Goal: Complete application form

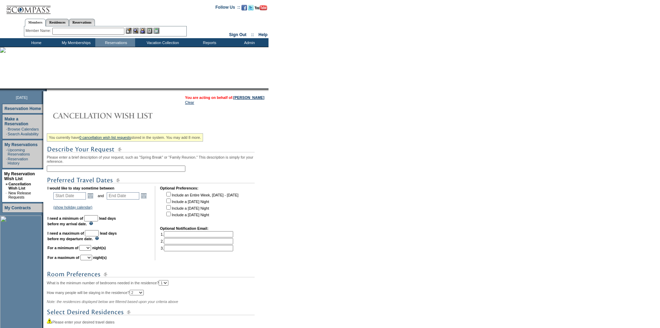
click at [150, 172] on input "text" at bounding box center [116, 168] width 139 height 6
type input "Early 2027 ideas from MMM"
click at [92, 198] on link "Open the calendar popup." at bounding box center [91, 196] width 8 height 8
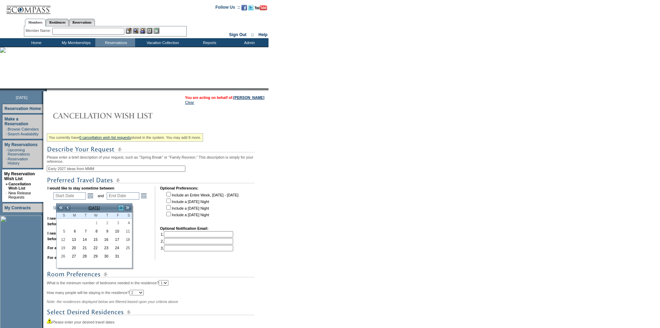
click at [120, 208] on link ">" at bounding box center [120, 207] width 7 height 7
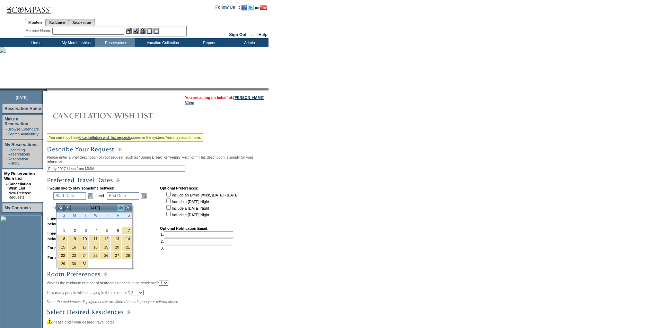
click at [120, 208] on link ">" at bounding box center [120, 207] width 7 height 7
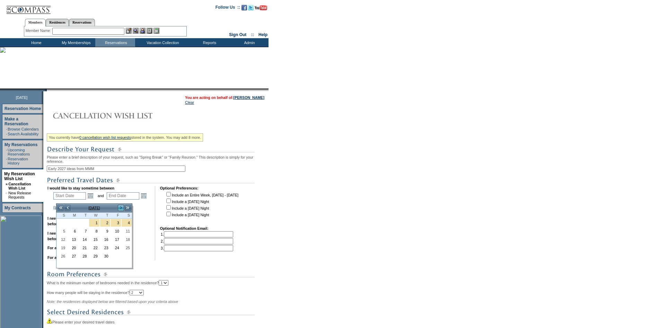
click at [120, 208] on link ">" at bounding box center [120, 207] width 7 height 7
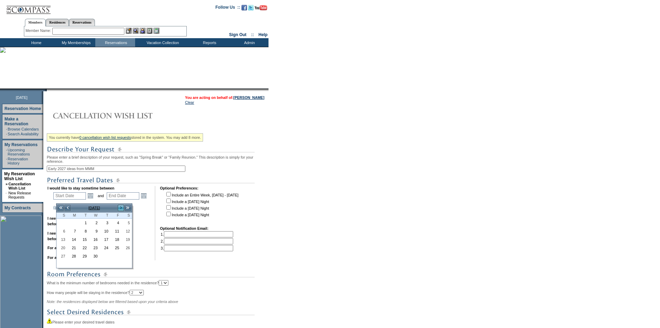
click at [120, 208] on link ">" at bounding box center [120, 207] width 7 height 7
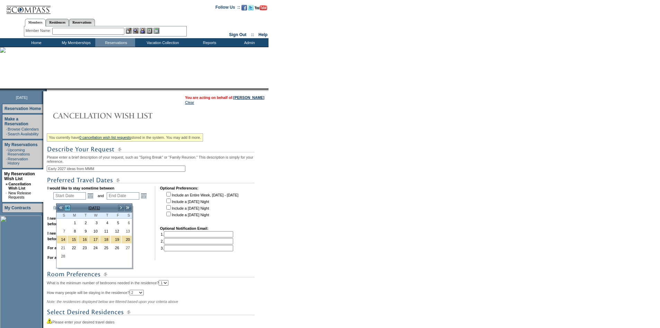
click at [70, 207] on link "<" at bounding box center [67, 207] width 7 height 7
click at [60, 232] on link "3" at bounding box center [62, 231] width 10 height 8
type input "[DATE]"
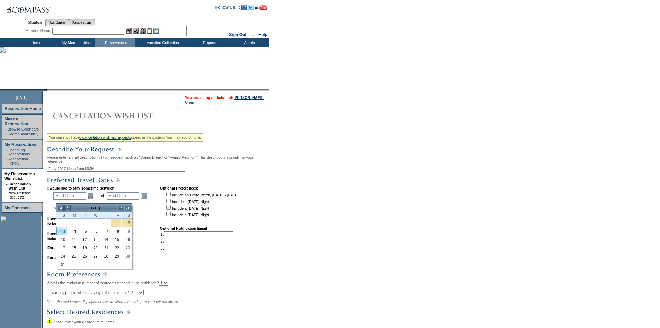
type input "[DATE]"
type input "461"
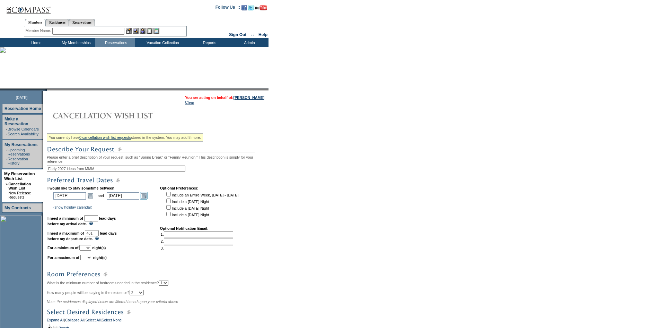
click at [147, 199] on link "Open the calendar popup." at bounding box center [144, 196] width 8 height 8
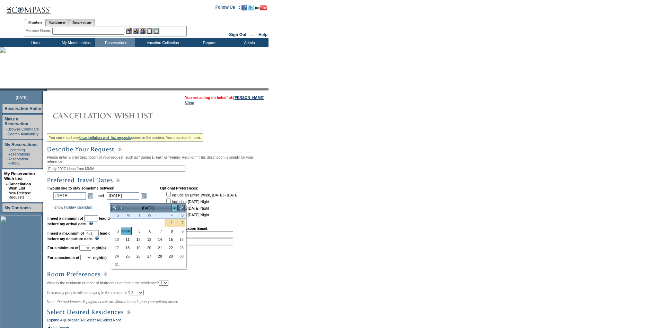
click at [175, 207] on link ">" at bounding box center [174, 207] width 7 height 7
click at [115, 238] on link "14" at bounding box center [116, 239] width 10 height 8
type input "[DATE]"
type input "502"
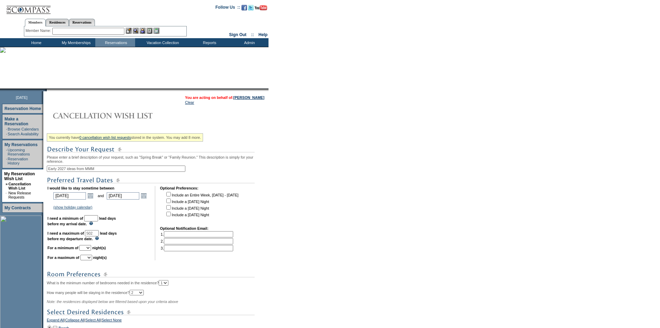
drag, startPoint x: 97, startPoint y: 223, endPoint x: 100, endPoint y: 225, distance: 3.7
click at [97, 221] on input "text" at bounding box center [91, 218] width 14 height 6
type input "30"
click at [91, 250] on select "1 2 3 4 5 6 7 8 9 10 11 12 13 14" at bounding box center [85, 248] width 12 height 6
select select "6"
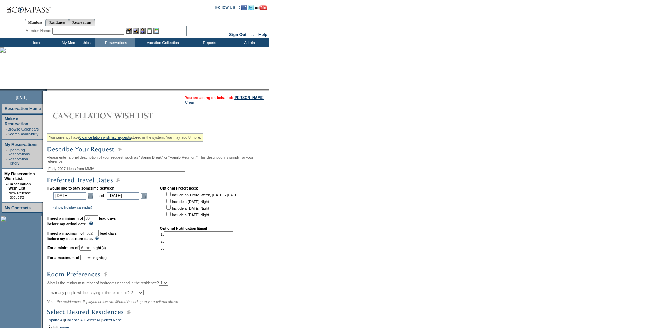
click at [88, 250] on select "1 2 3 4 5 6 7 8 9 10 11 12 13 14" at bounding box center [85, 248] width 12 height 6
click at [92, 260] on select "1 2 3 4 5 6 7 8 9 10 11 12 13 14" at bounding box center [86, 257] width 12 height 6
select select "7"
click at [89, 260] on select "1 2 3 4 5 6 7 8 9 10 11 12 13 14" at bounding box center [86, 257] width 12 height 6
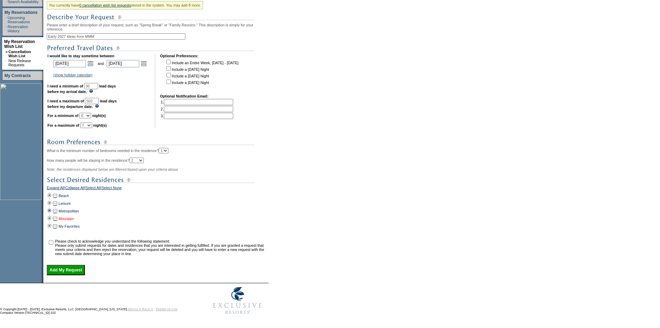
scroll to position [139, 0]
click at [52, 199] on td at bounding box center [50, 196] width 6 height 8
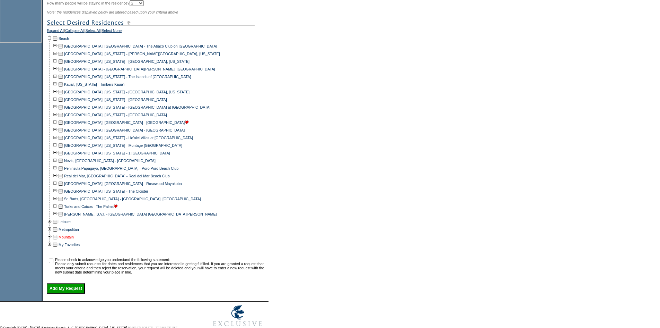
scroll to position [312, 0]
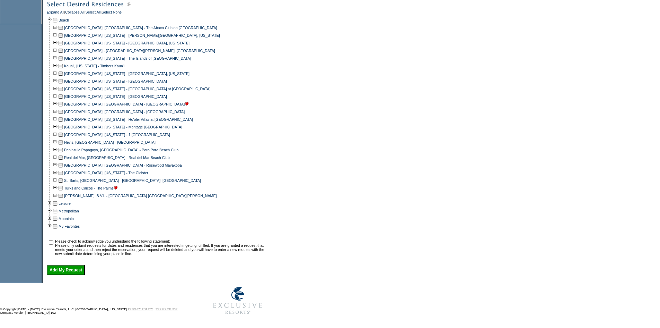
click at [62, 192] on td at bounding box center [61, 188] width 6 height 8
click at [63, 199] on td at bounding box center [61, 196] width 6 height 8
click at [58, 184] on td at bounding box center [55, 180] width 6 height 8
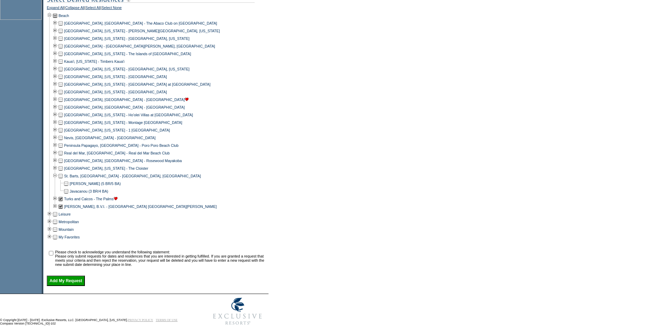
click at [69, 195] on td at bounding box center [66, 191] width 6 height 8
click at [58, 180] on td at bounding box center [55, 176] width 6 height 8
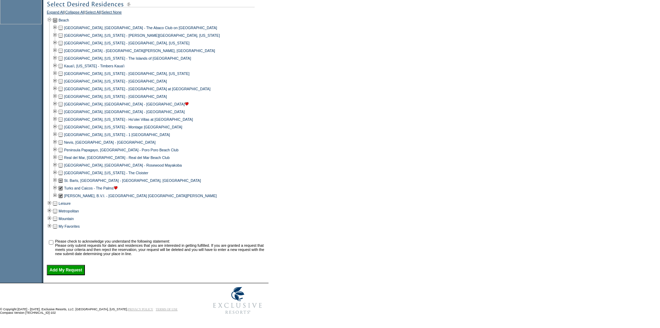
click at [62, 169] on td at bounding box center [61, 165] width 6 height 8
click at [53, 244] on input "checkbox" at bounding box center [51, 242] width 5 height 5
checkbox input "true"
click at [56, 146] on td at bounding box center [55, 142] width 6 height 8
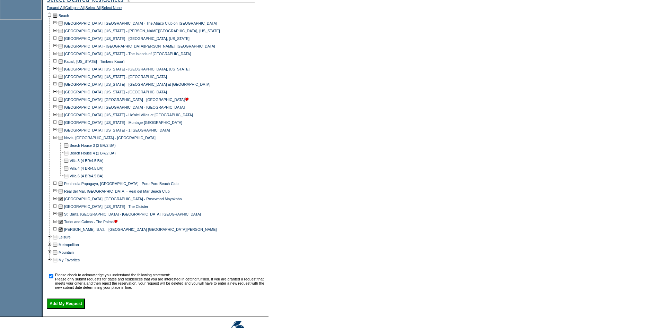
click at [61, 141] on td at bounding box center [61, 138] width 6 height 8
click at [58, 141] on td at bounding box center [55, 138] width 6 height 8
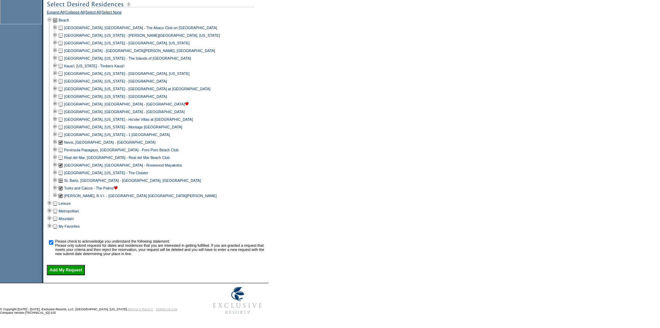
click at [85, 275] on input "Add My Request" at bounding box center [66, 269] width 38 height 10
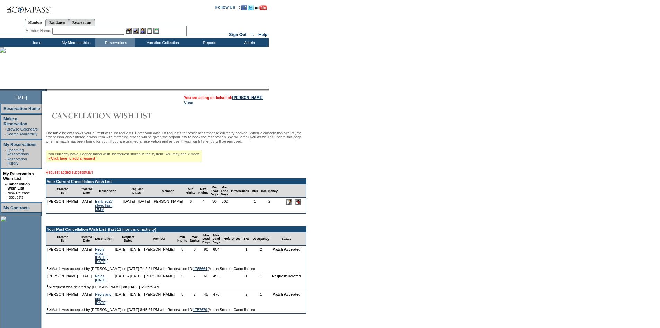
click at [80, 160] on link "» Click here to add a request" at bounding box center [71, 158] width 47 height 4
